Goal: Navigation & Orientation: Find specific page/section

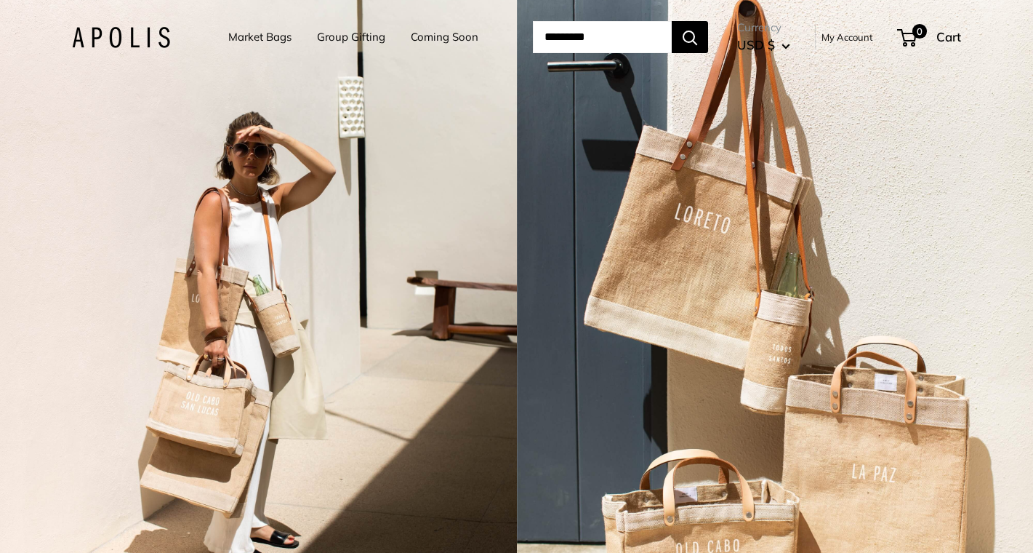
click at [254, 37] on link "Market Bags" at bounding box center [259, 37] width 63 height 20
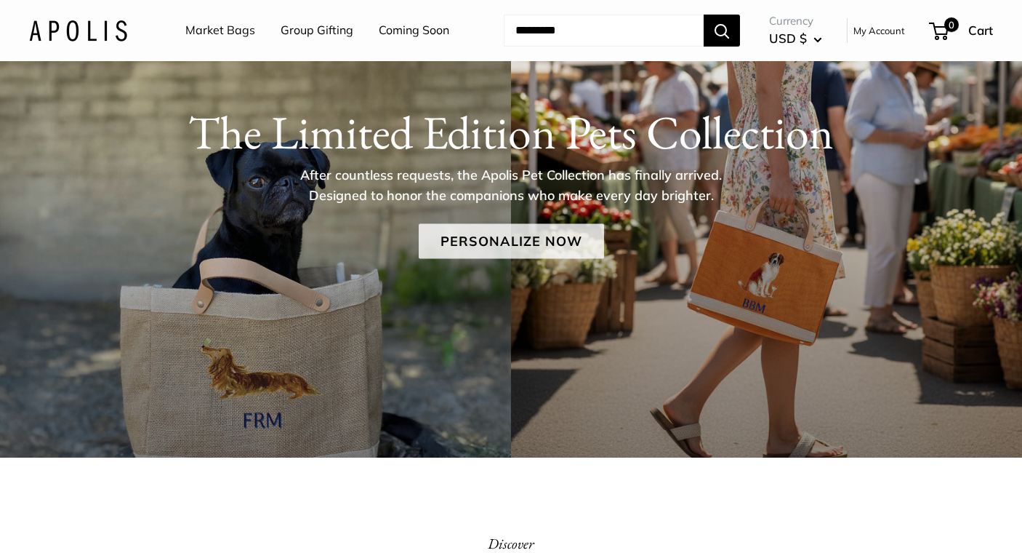
click at [509, 243] on link "Personalize Now" at bounding box center [511, 241] width 185 height 35
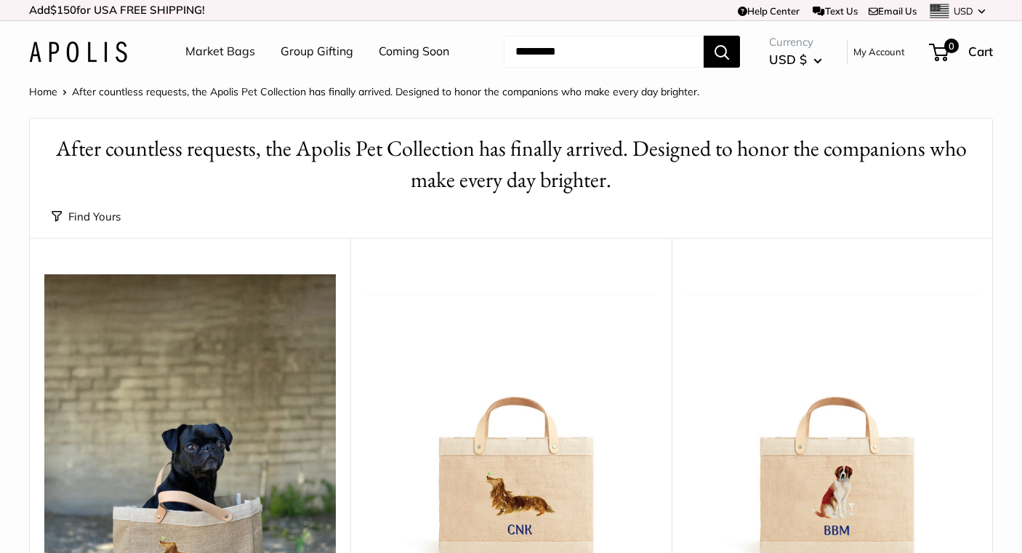
click at [238, 54] on link "Market Bags" at bounding box center [220, 52] width 70 height 22
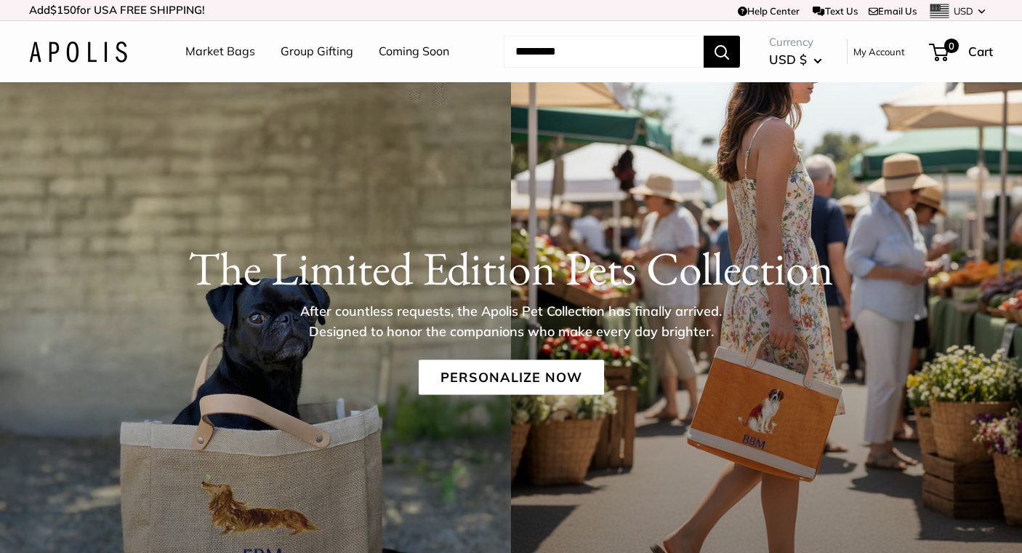
click at [216, 57] on link "Market Bags" at bounding box center [220, 52] width 70 height 22
click at [500, 369] on link "Personalize Now" at bounding box center [511, 377] width 185 height 35
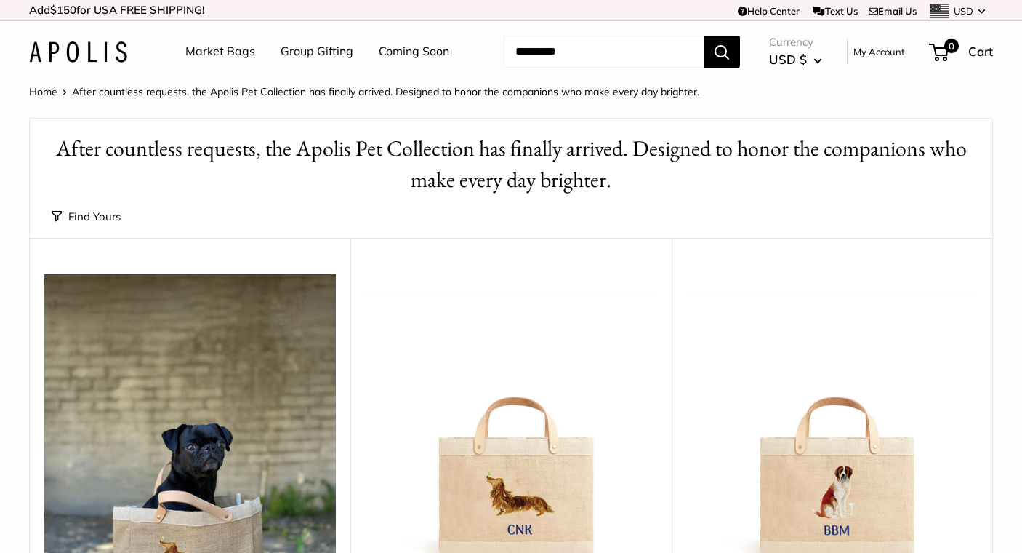
click at [316, 52] on link "Group Gifting" at bounding box center [317, 52] width 73 height 22
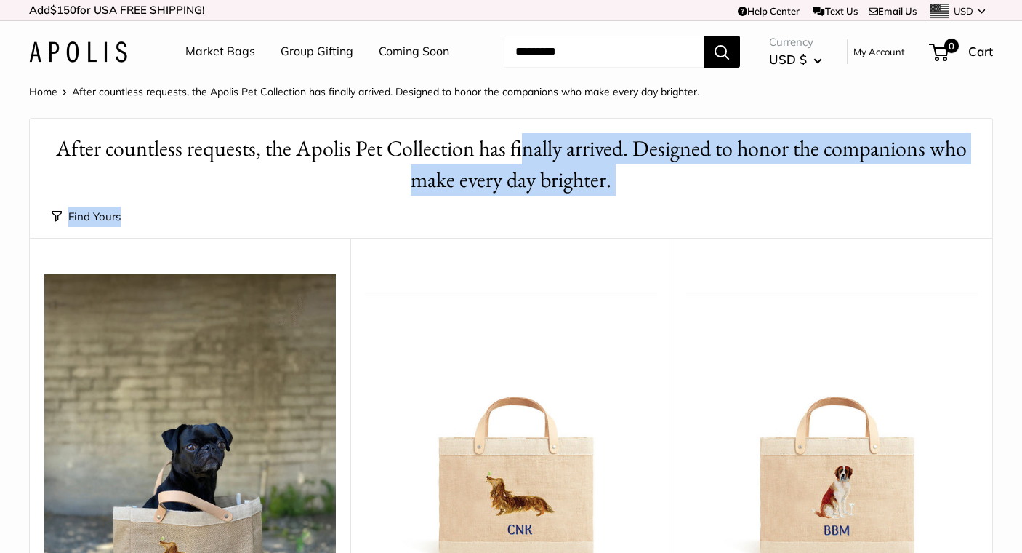
click at [212, 42] on link "Market Bags" at bounding box center [220, 52] width 70 height 22
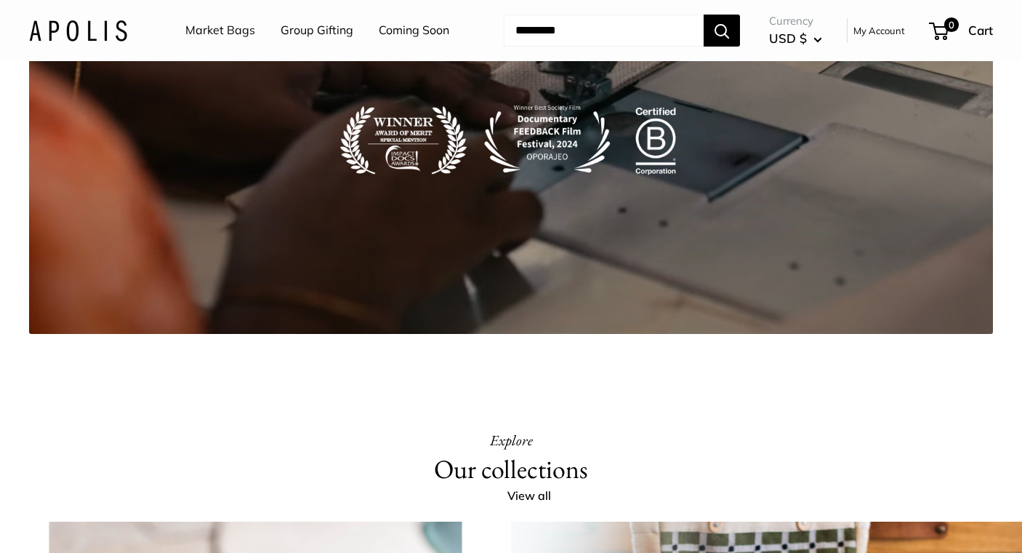
scroll to position [2010, 0]
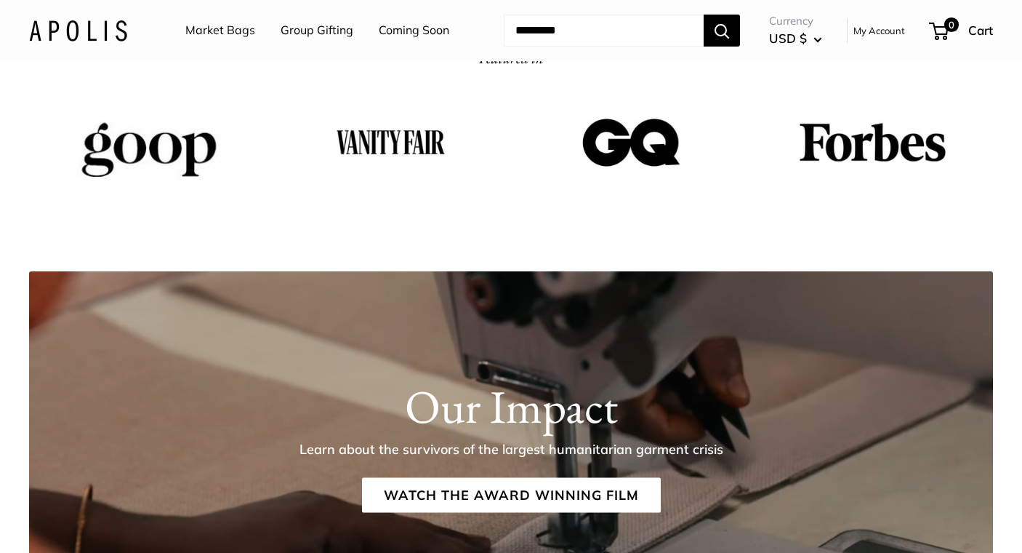
click at [232, 25] on link "Market Bags" at bounding box center [220, 31] width 70 height 22
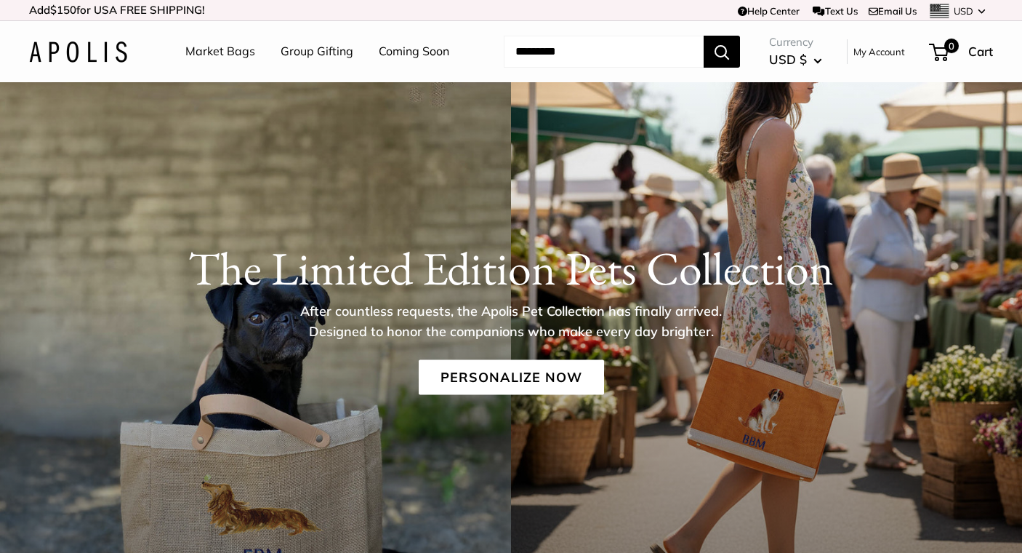
click at [81, 56] on img at bounding box center [78, 51] width 98 height 21
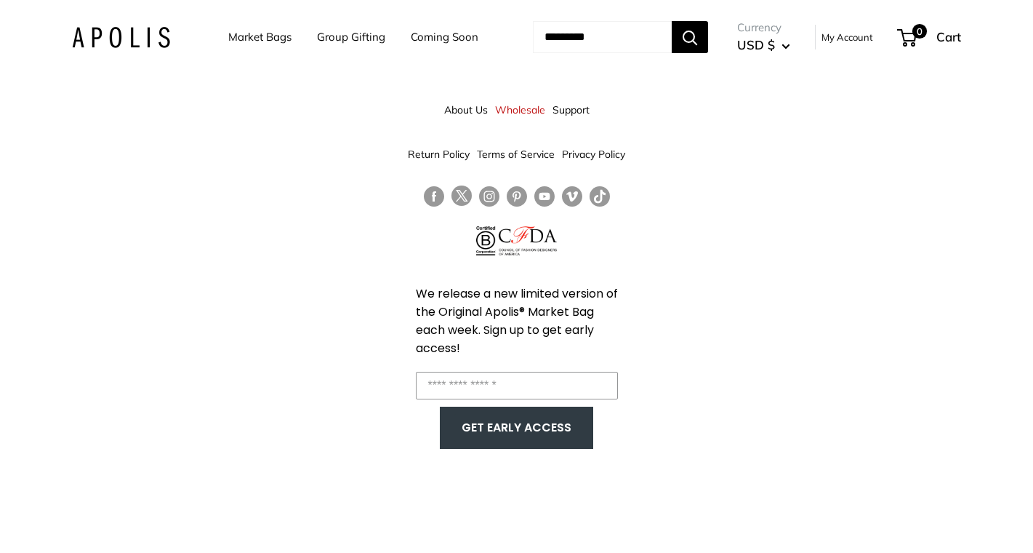
click at [142, 32] on img at bounding box center [121, 37] width 98 height 21
click at [242, 29] on link "Market Bags" at bounding box center [259, 37] width 63 height 20
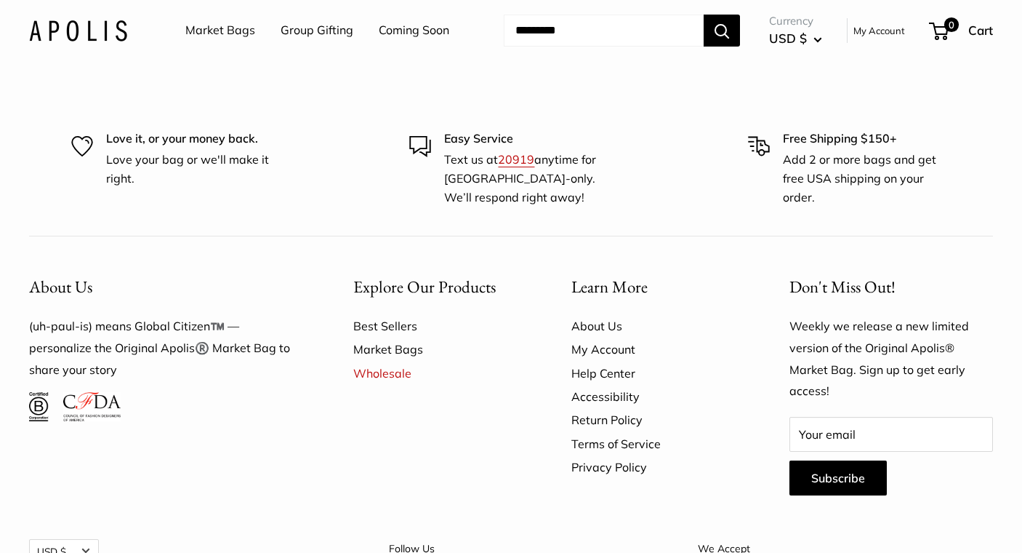
scroll to position [3467, 0]
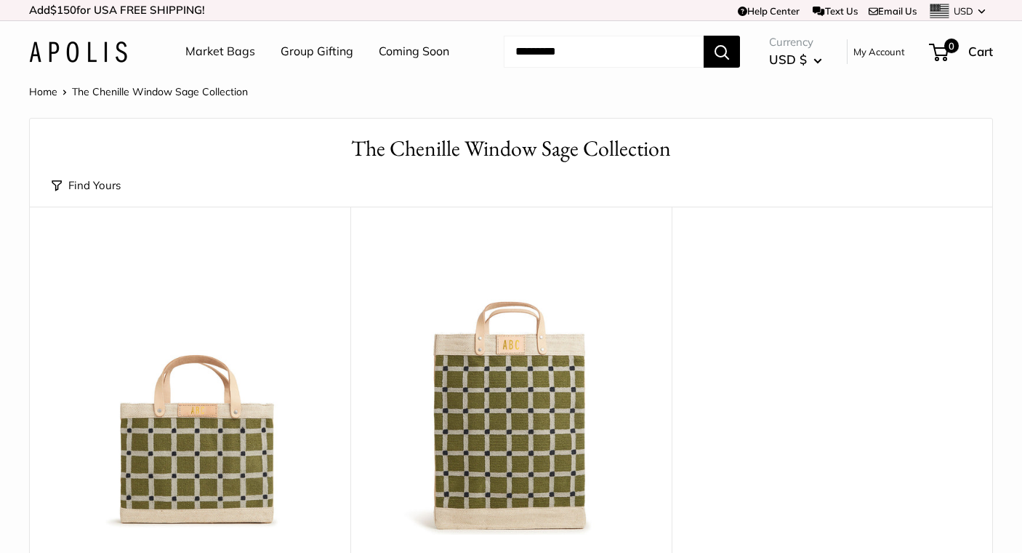
click at [51, 90] on link "Home" at bounding box center [43, 91] width 28 height 13
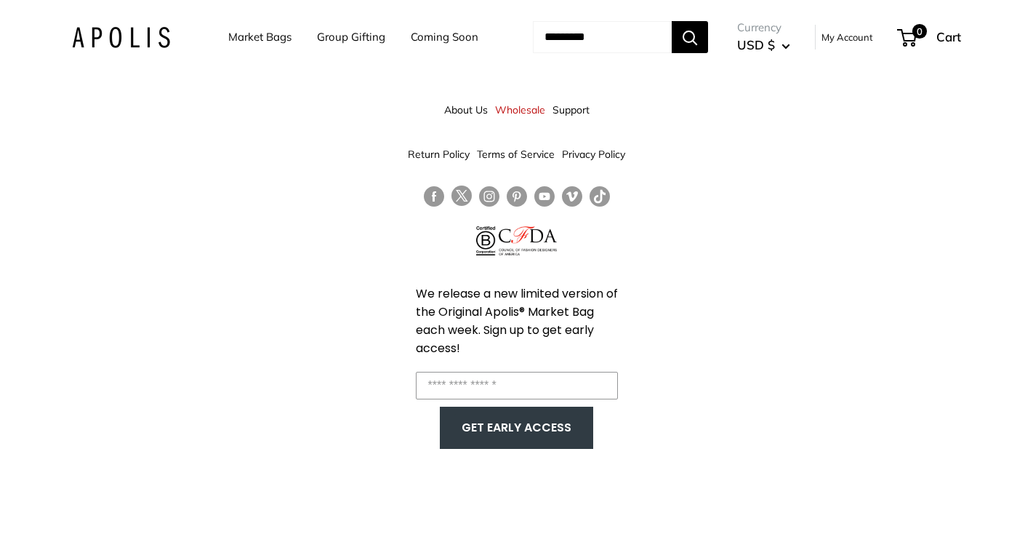
click at [522, 108] on link "Wholesale" at bounding box center [520, 110] width 50 height 26
